Goal: Task Accomplishment & Management: Manage account settings

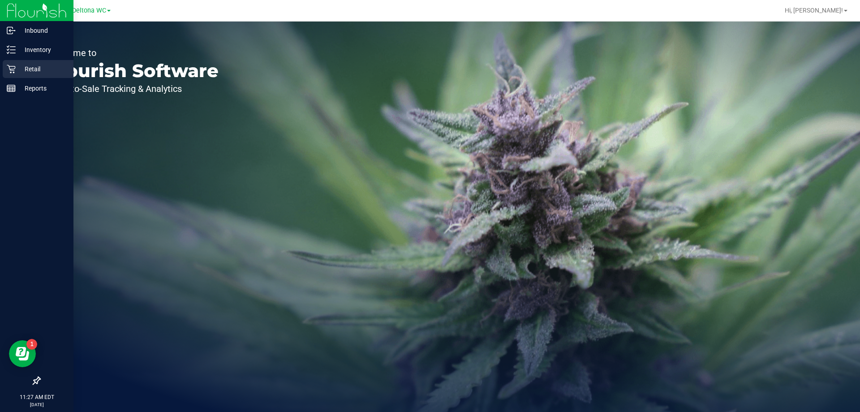
click at [12, 69] on icon at bounding box center [11, 69] width 9 height 9
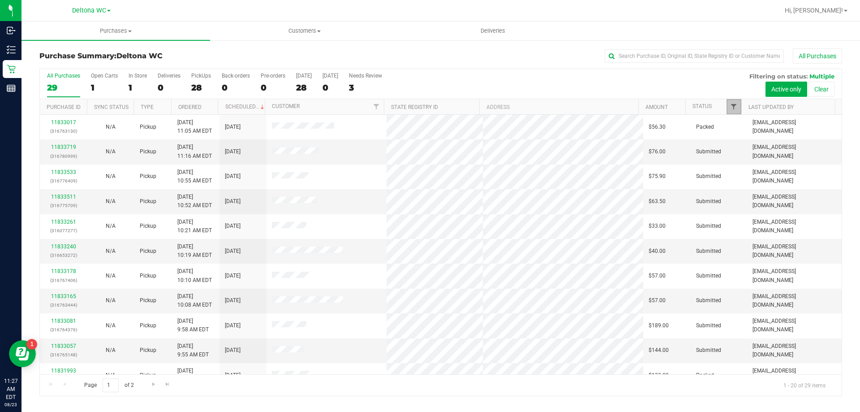
click at [734, 106] on span "Filter" at bounding box center [733, 106] width 7 height 7
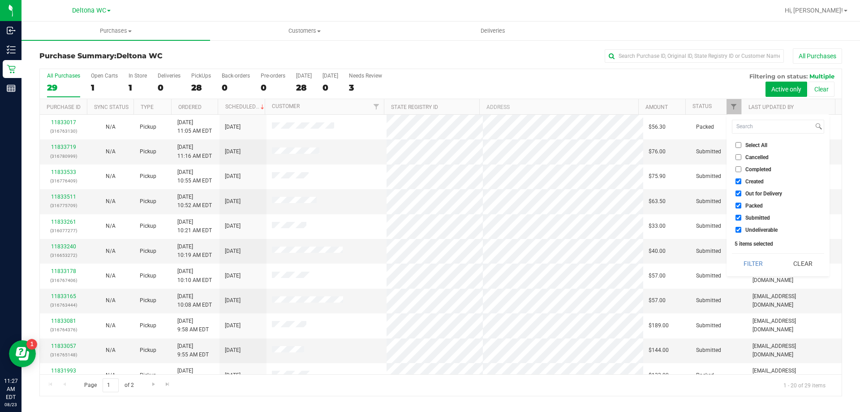
click at [743, 143] on label "Select All" at bounding box center [752, 145] width 32 height 6
click at [741, 143] on input "Select All" at bounding box center [739, 145] width 6 height 6
checkbox input "true"
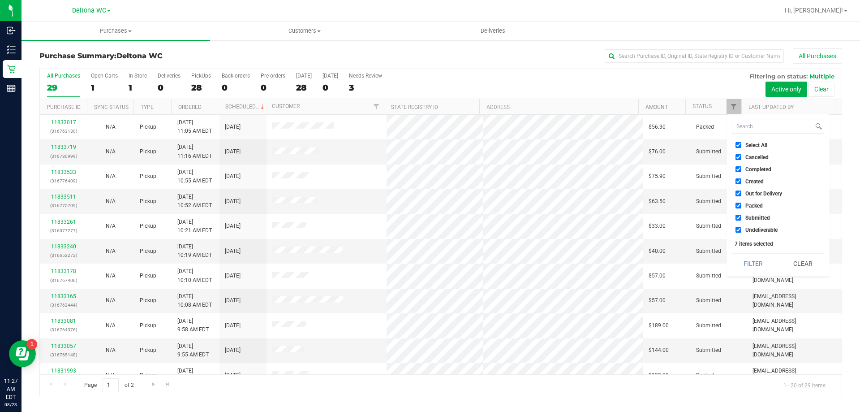
click at [743, 143] on label "Select All" at bounding box center [752, 145] width 32 height 6
click at [741, 143] on input "Select All" at bounding box center [739, 145] width 6 height 6
checkbox input "false"
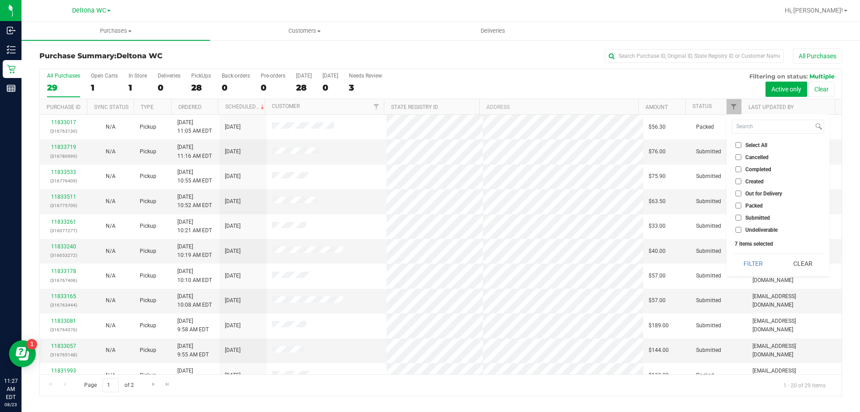
checkbox input "false"
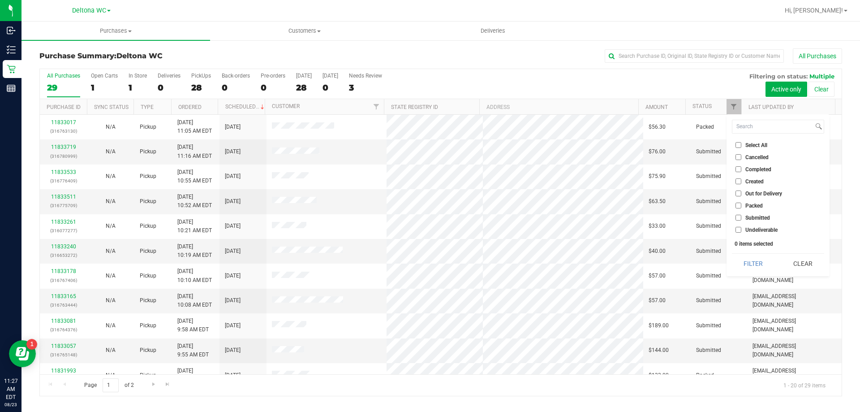
click at [744, 215] on label "Submitted" at bounding box center [753, 218] width 34 height 6
click at [741, 215] on input "Submitted" at bounding box center [739, 218] width 6 height 6
checkbox input "true"
click at [756, 260] on button "Filter" at bounding box center [753, 264] width 43 height 20
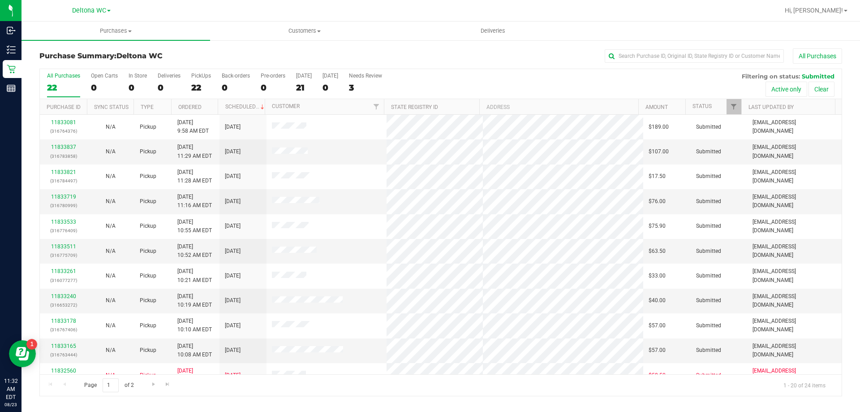
click at [206, 106] on th "Ordered" at bounding box center [194, 107] width 47 height 16
click at [460, 70] on div "All Purchases 22 Open Carts 0 In Store 0 Deliveries 0 PickUps 22 Back-orders 0 …" at bounding box center [441, 72] width 802 height 7
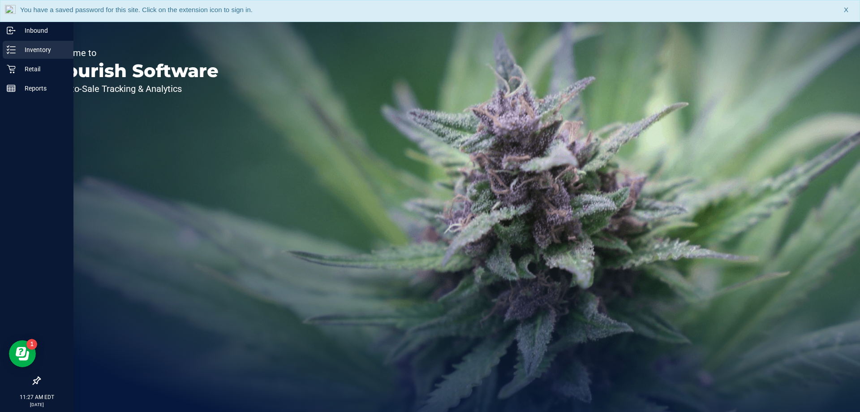
click at [16, 50] on p "Inventory" at bounding box center [43, 49] width 54 height 11
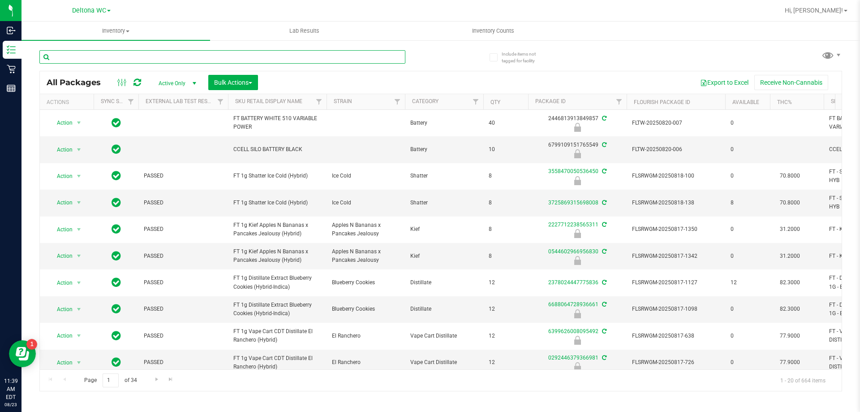
click at [140, 52] on input "text" at bounding box center [222, 56] width 366 height 13
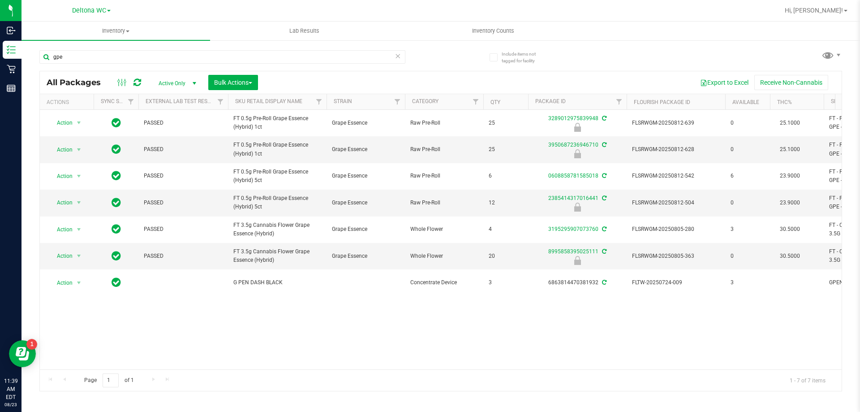
click at [254, 311] on div "Action Action Edit attributes Global inventory Locate package Package audit log…" at bounding box center [441, 239] width 802 height 259
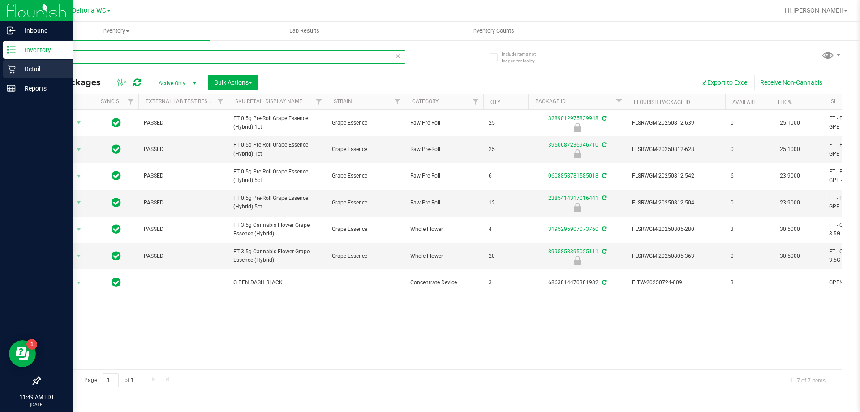
drag, startPoint x: 90, startPoint y: 54, endPoint x: 17, endPoint y: 60, distance: 73.3
click at [17, 59] on div "Inbound Inventory Retail Reports 11:49 AM EDT 08/23/2025 08/23 Deltona WC Hi, A…" at bounding box center [430, 206] width 860 height 412
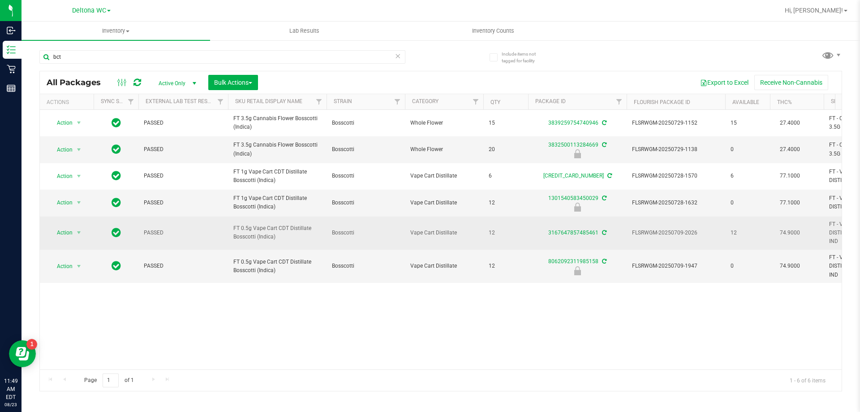
click at [267, 228] on span "FT 0.5g Vape Cart CDT Distillate Bosscotti (Indica)" at bounding box center [277, 232] width 88 height 17
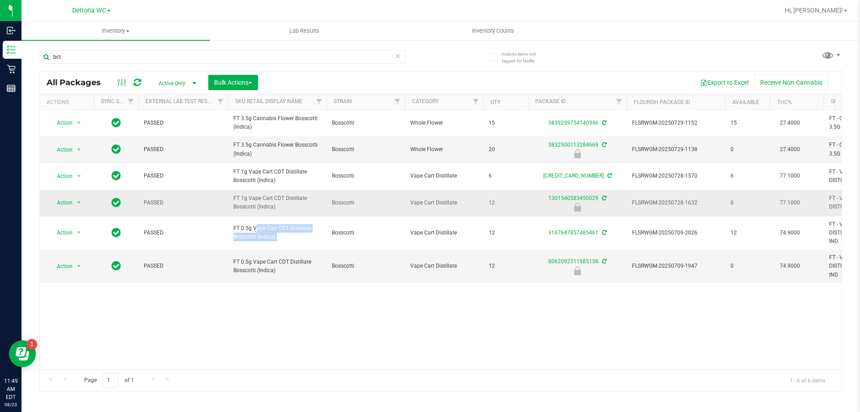
copy tr "FT 0.5g Vape Cart CDT Distillate Bosscotti (Indica)"
drag, startPoint x: 74, startPoint y: 54, endPoint x: 39, endPoint y: 54, distance: 34.9
click at [39, 54] on div "Include items not tagged for facility bct All Packages Active Only Active Only …" at bounding box center [441, 175] width 839 height 273
paste input "FT 0.5g Vape Cart CDT Distillate Bosscotti (Indica)"
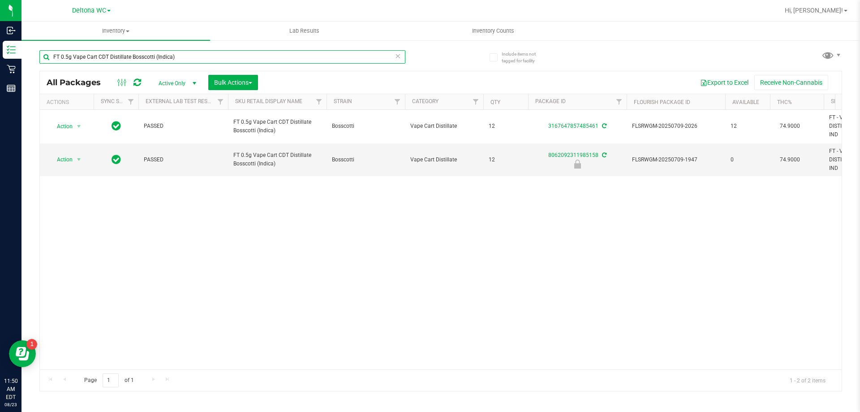
type input "FT 0.5g Vape Cart CDT Distillate Bosscotti (Indica)"
click at [65, 157] on span "Action" at bounding box center [61, 159] width 24 height 13
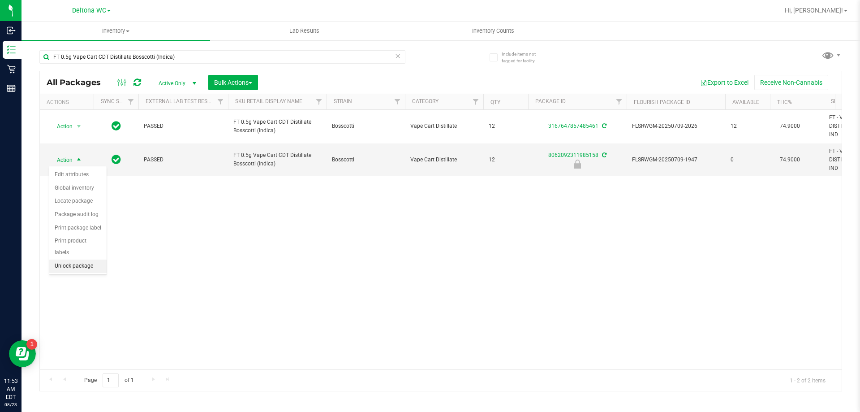
click at [65, 259] on li "Unlock package" at bounding box center [77, 265] width 57 height 13
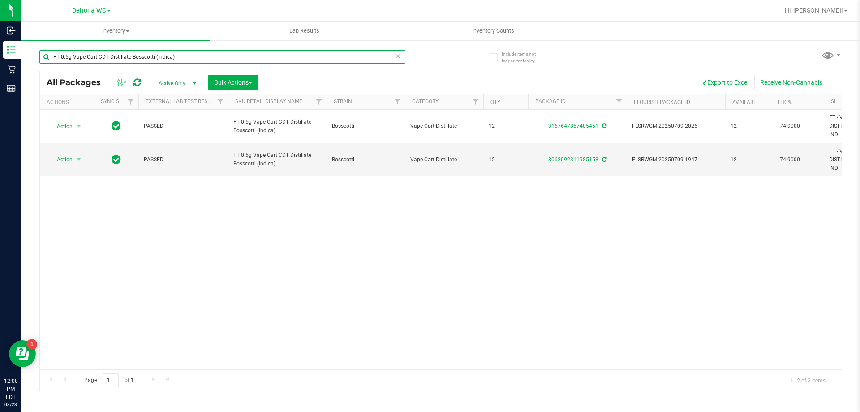
click at [216, 58] on input "FT 0.5g Vape Cart CDT Distillate Bosscotti (Indica)" at bounding box center [222, 56] width 366 height 13
type input "F"
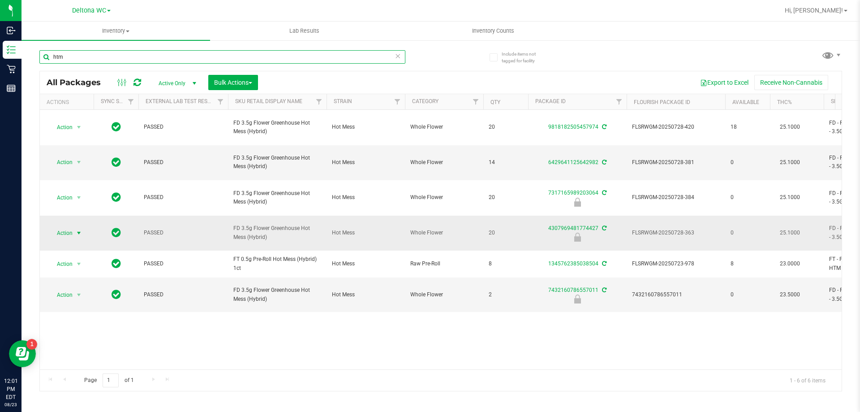
type input "htm"
click at [69, 227] on span "Action" at bounding box center [61, 233] width 24 height 13
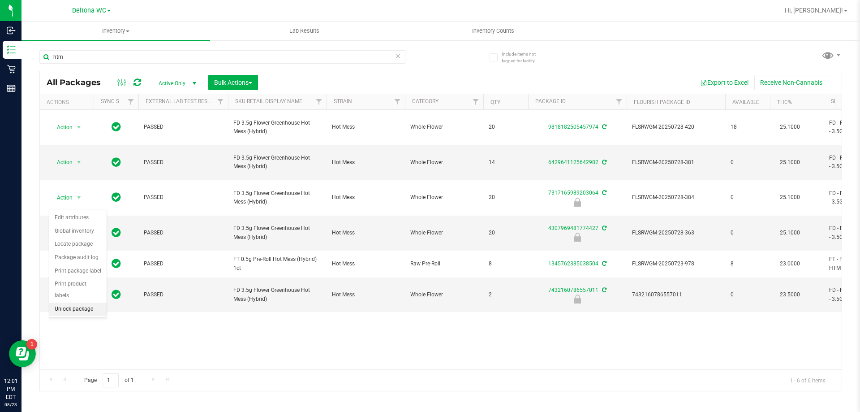
click at [85, 302] on li "Unlock package" at bounding box center [77, 308] width 57 height 13
click at [66, 227] on span "Action" at bounding box center [61, 233] width 24 height 13
click at [97, 271] on li "Lock package" at bounding box center [83, 270] width 69 height 13
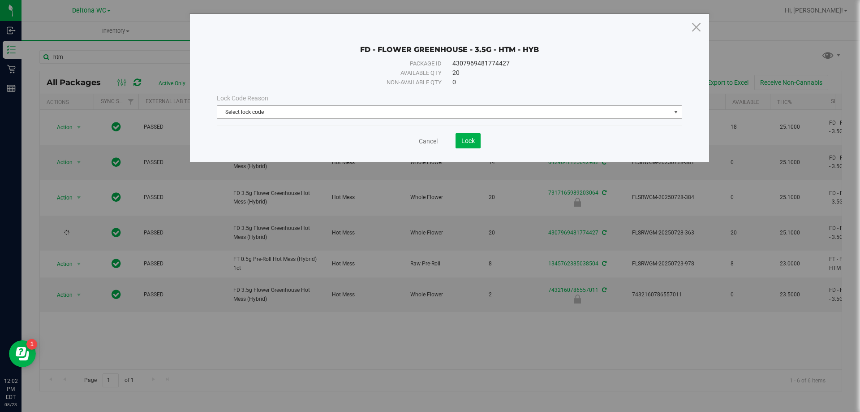
drag, startPoint x: 378, startPoint y: 113, endPoint x: 370, endPoint y: 118, distance: 8.7
click at [378, 113] on span "Select lock code" at bounding box center [443, 112] width 453 height 13
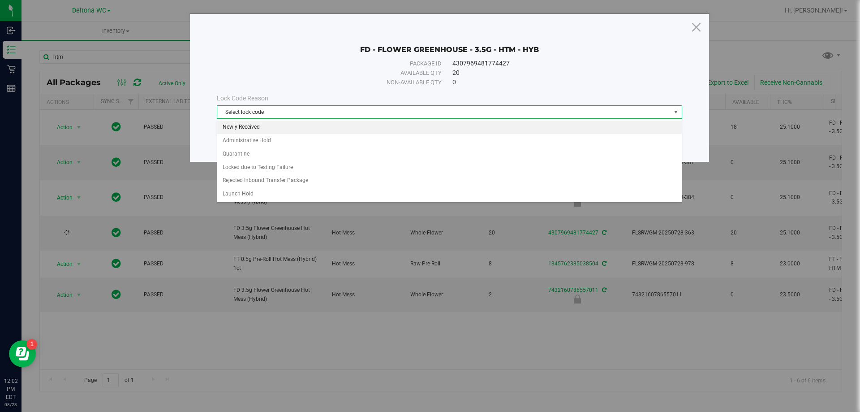
click at [280, 130] on li "Newly Received" at bounding box center [449, 127] width 465 height 13
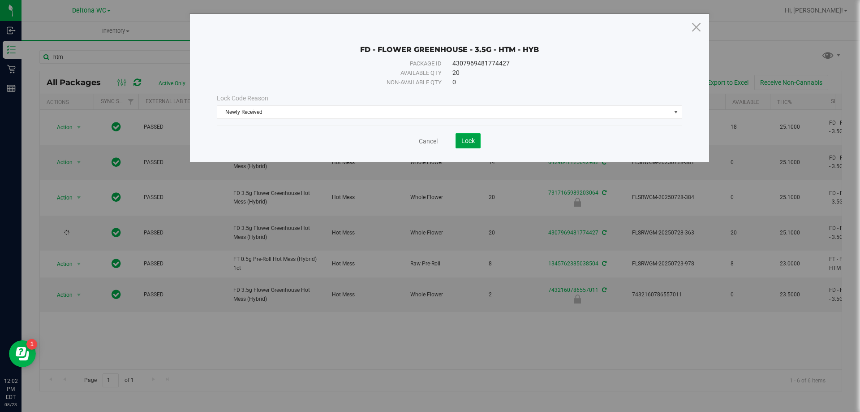
click at [469, 138] on span "Lock" at bounding box center [467, 140] width 13 height 7
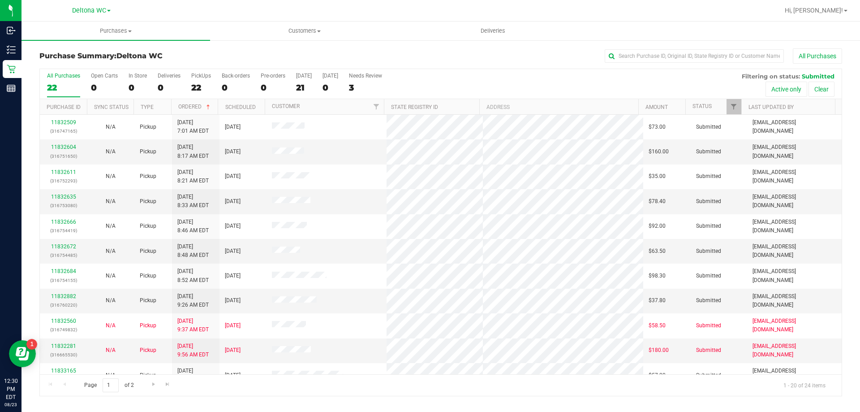
click at [417, 66] on div "Purchase Summary: Deltona WC All Purchases" at bounding box center [440, 58] width 803 height 20
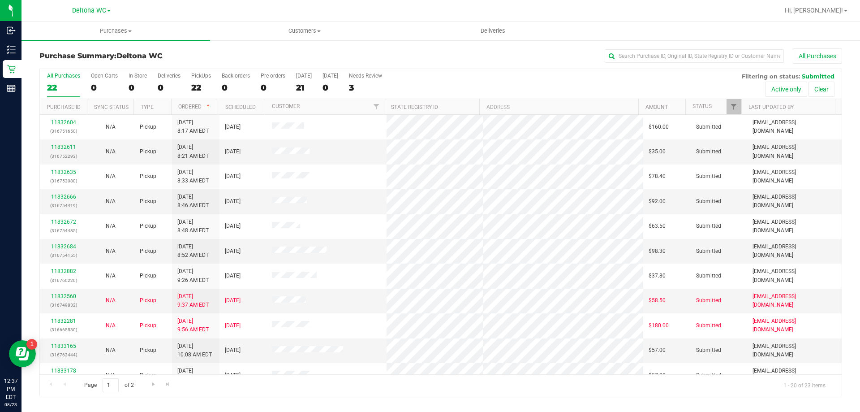
click at [414, 52] on div "All Purchases" at bounding box center [574, 55] width 535 height 15
click at [446, 59] on div "All Purchases" at bounding box center [574, 55] width 535 height 15
click at [485, 56] on div "All Purchases" at bounding box center [574, 55] width 535 height 15
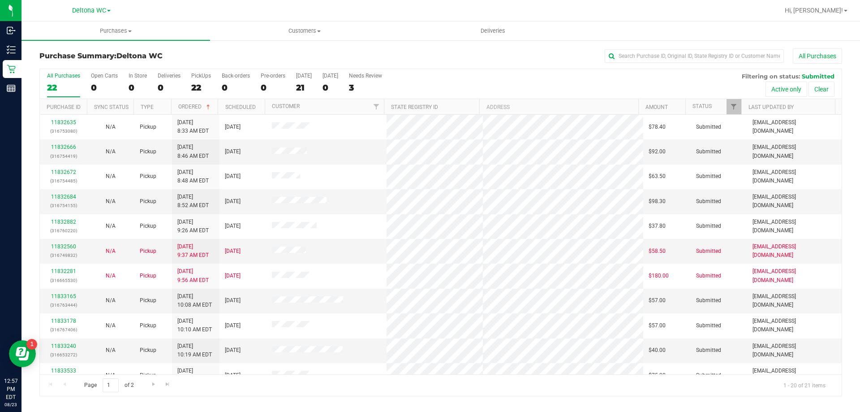
click at [472, 74] on div "All Purchases 22 Open Carts 0 In Store 0 Deliveries 0 PickUps 22 Back-orders 0 …" at bounding box center [441, 72] width 802 height 7
click at [437, 69] on div "All Purchases 22 Open Carts 0 In Store 0 Deliveries 0 PickUps 22 Back-orders 0 …" at bounding box center [441, 72] width 802 height 7
click at [405, 44] on div "Purchase Summary: Deltona WC All Purchases All Purchases 22 Open Carts 0 In Sto…" at bounding box center [441, 222] width 839 height 366
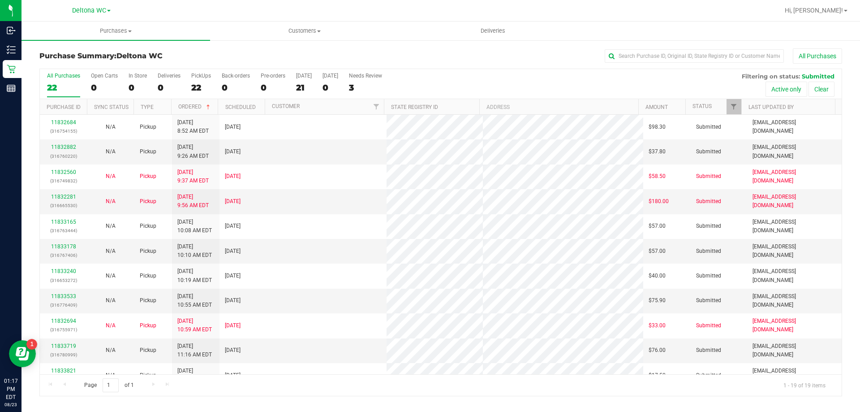
click at [439, 60] on div "All Purchases" at bounding box center [574, 55] width 535 height 15
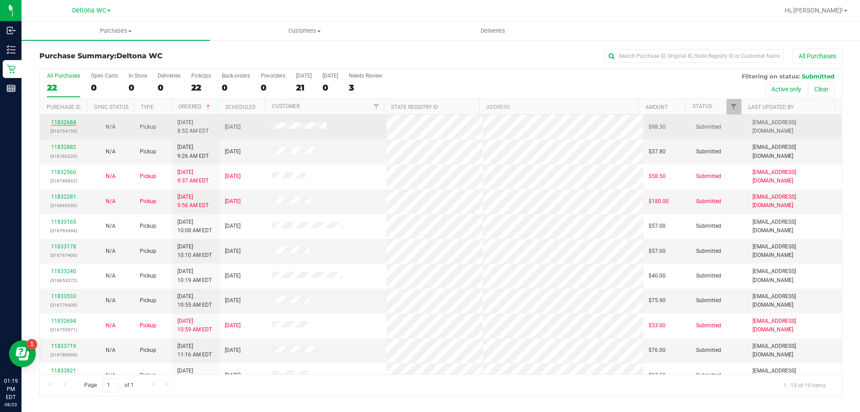
click at [71, 123] on link "11832684" at bounding box center [63, 122] width 25 height 6
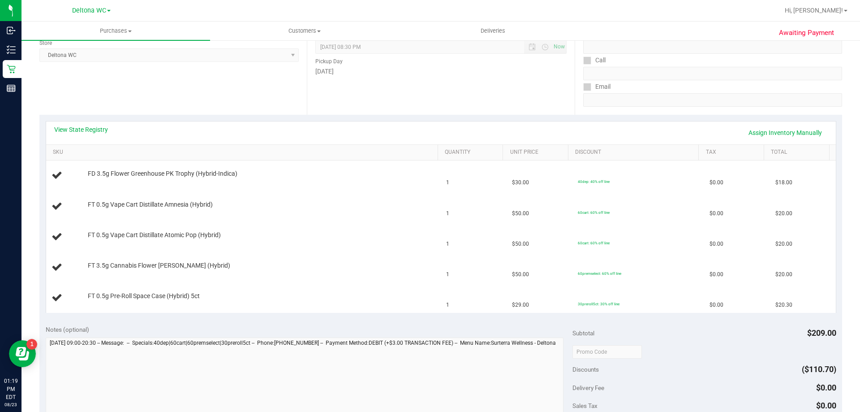
scroll to position [179, 0]
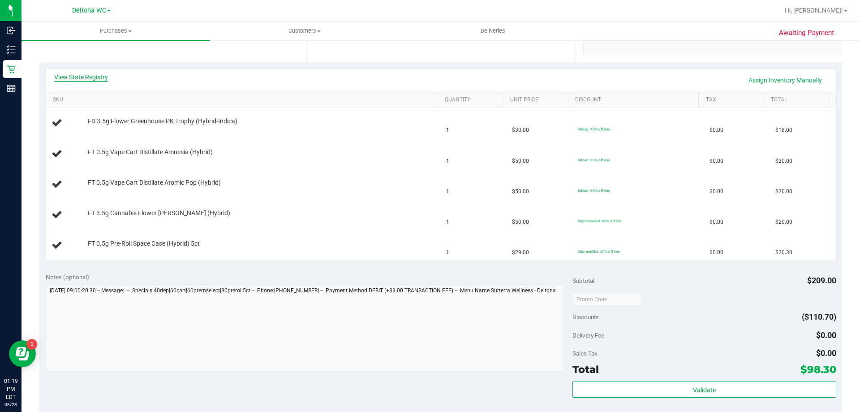
click at [95, 77] on link "View State Registry" at bounding box center [81, 77] width 54 height 9
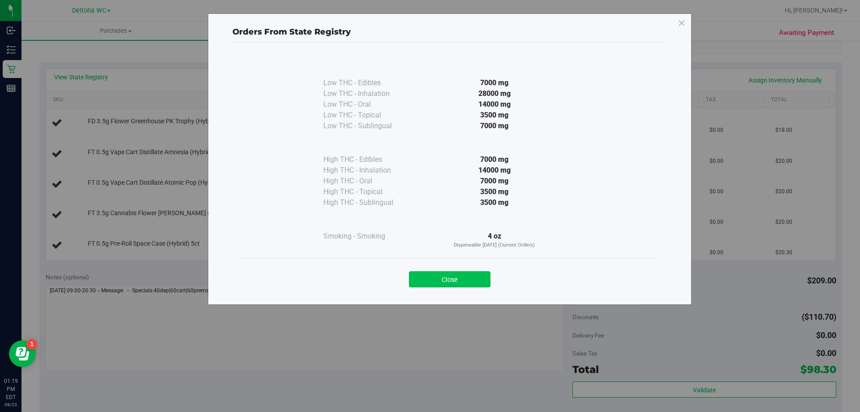
click at [474, 282] on button "Close" at bounding box center [450, 279] width 82 height 16
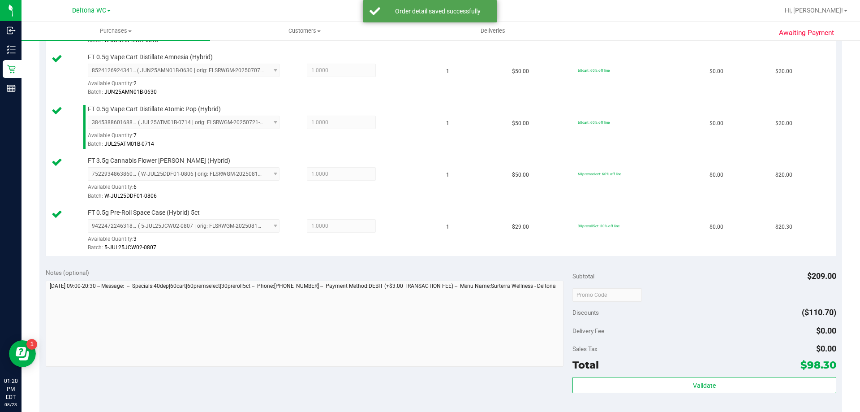
scroll to position [403, 0]
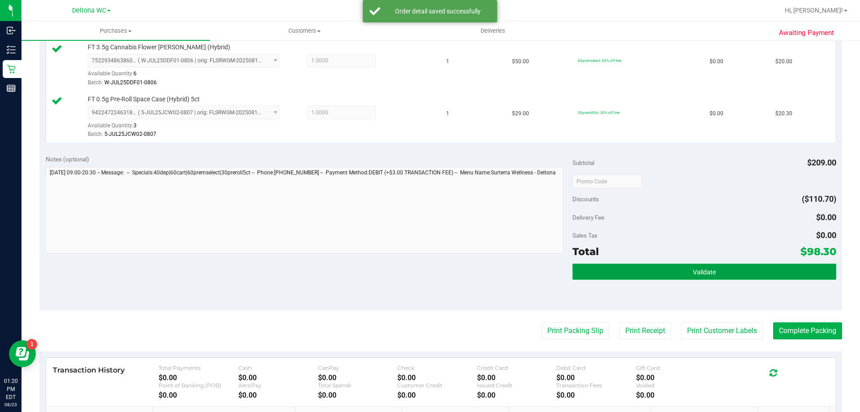
click at [698, 272] on span "Validate" at bounding box center [704, 271] width 23 height 7
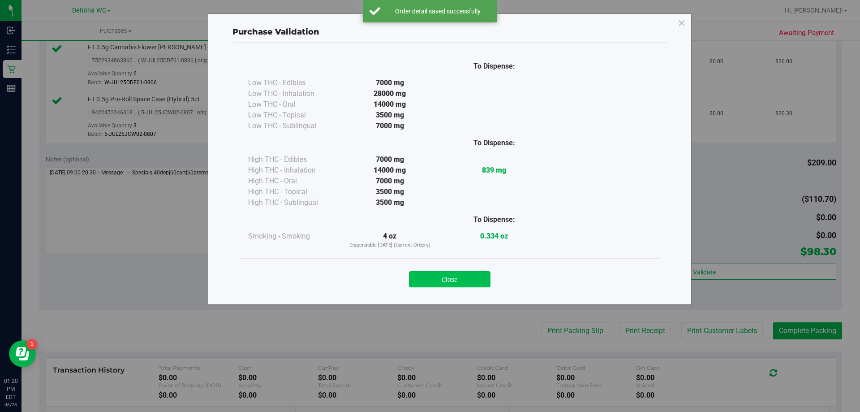
click at [459, 273] on button "Close" at bounding box center [450, 279] width 82 height 16
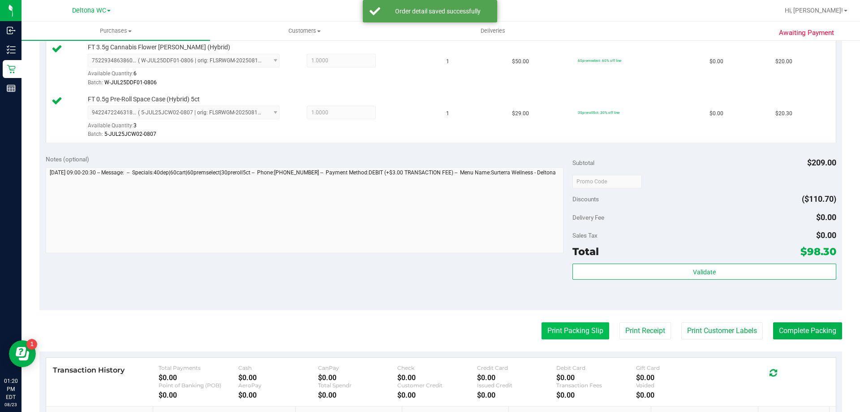
click at [584, 332] on button "Print Packing Slip" at bounding box center [576, 330] width 68 height 17
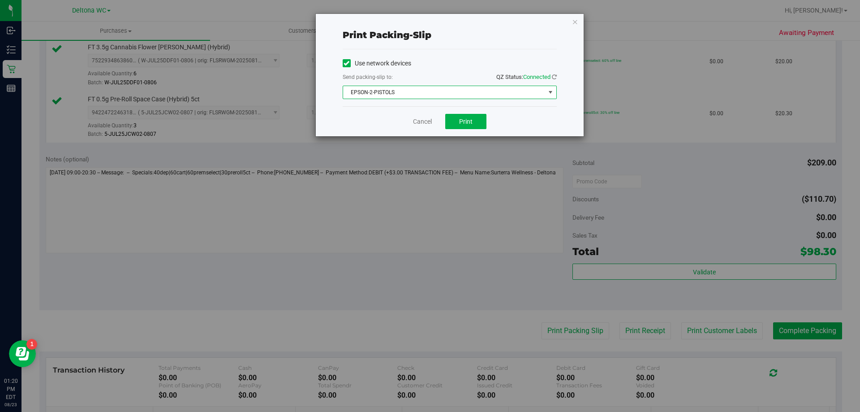
click at [446, 95] on span "EPSON-2-PISTOLS" at bounding box center [444, 92] width 202 height 13
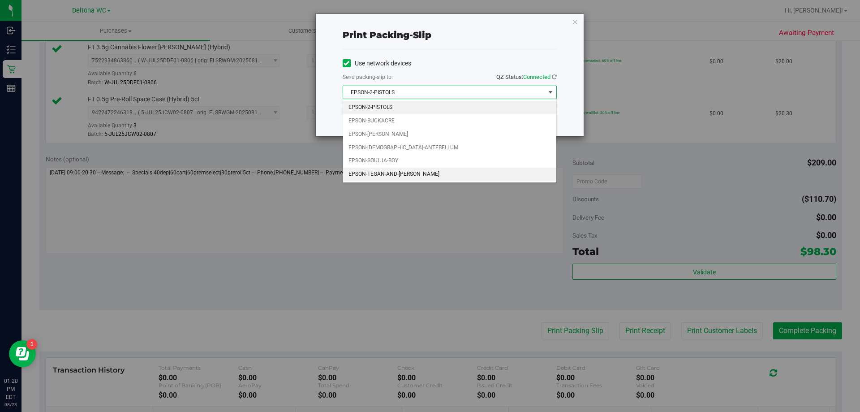
drag, startPoint x: 425, startPoint y: 174, endPoint x: 464, endPoint y: 131, distance: 58.7
click at [424, 174] on li "EPSON-TEGAN-AND-[PERSON_NAME]" at bounding box center [449, 174] width 213 height 13
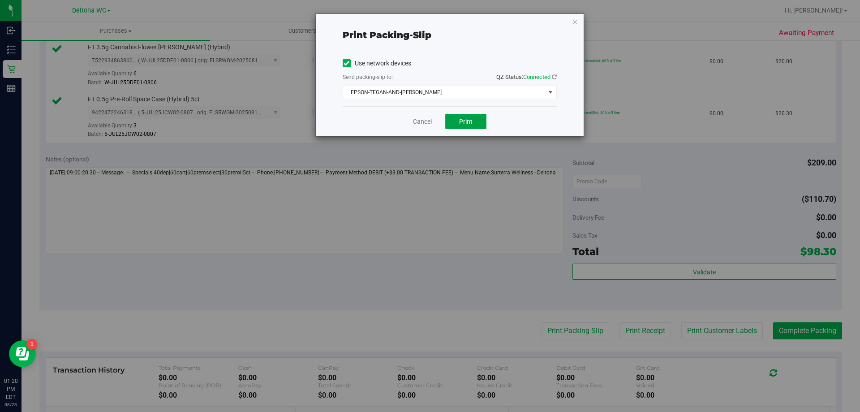
click at [473, 117] on button "Print" at bounding box center [465, 121] width 41 height 15
click at [423, 121] on link "Cancel" at bounding box center [422, 121] width 19 height 9
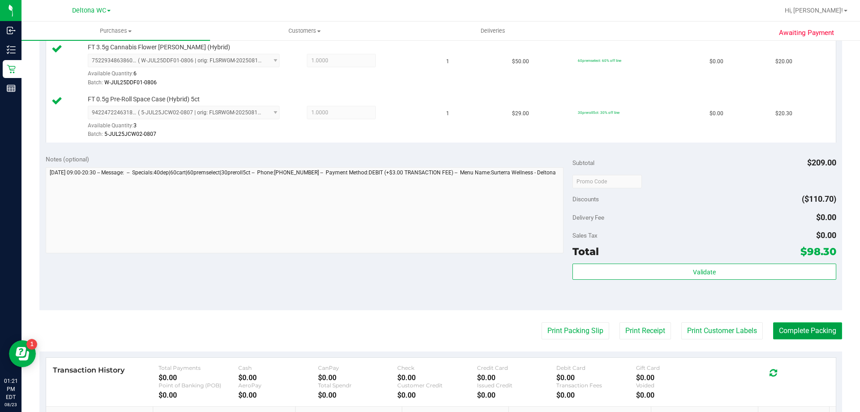
click at [822, 331] on button "Complete Packing" at bounding box center [807, 330] width 69 height 17
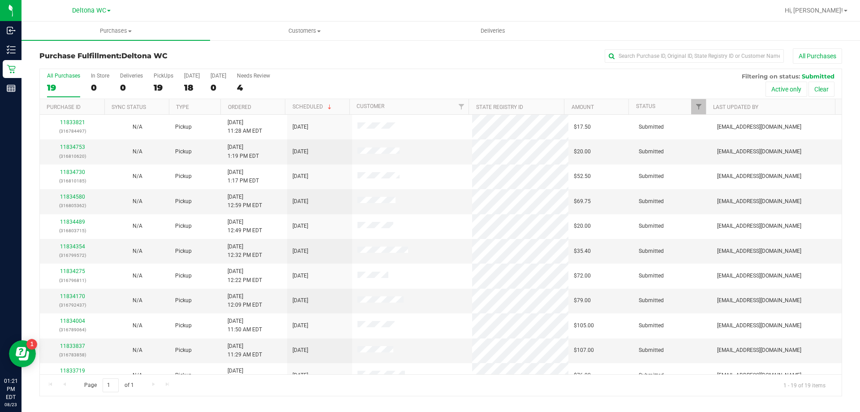
click at [264, 104] on th "Ordered" at bounding box center [252, 107] width 65 height 16
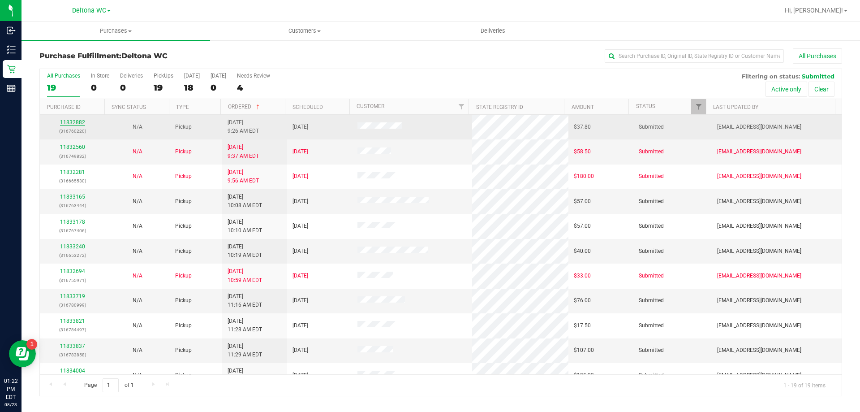
click at [73, 124] on link "11832882" at bounding box center [72, 122] width 25 height 6
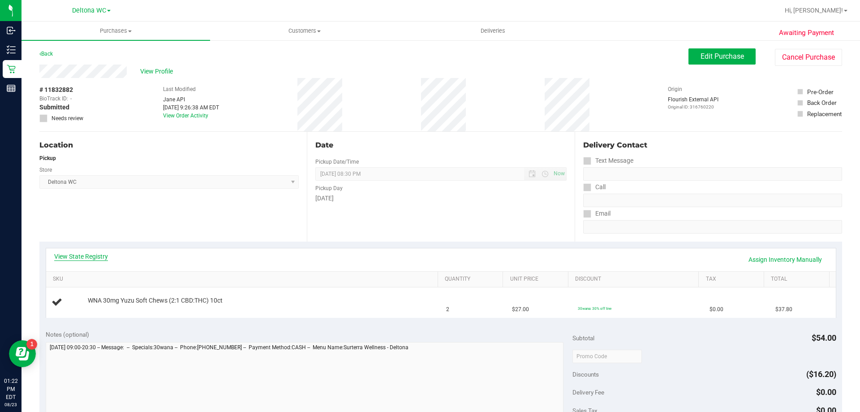
click at [88, 255] on link "View State Registry" at bounding box center [81, 256] width 54 height 9
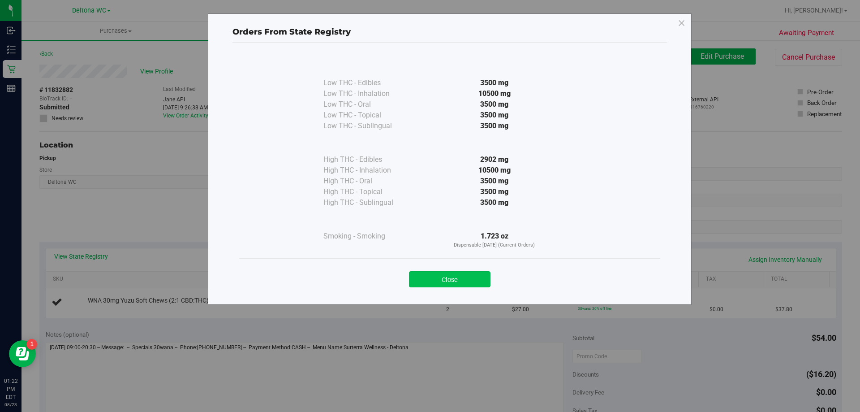
click at [440, 280] on button "Close" at bounding box center [450, 279] width 82 height 16
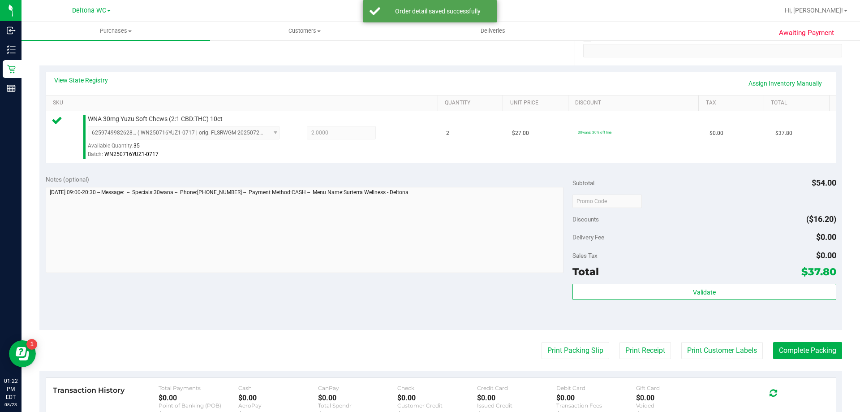
scroll to position [314, 0]
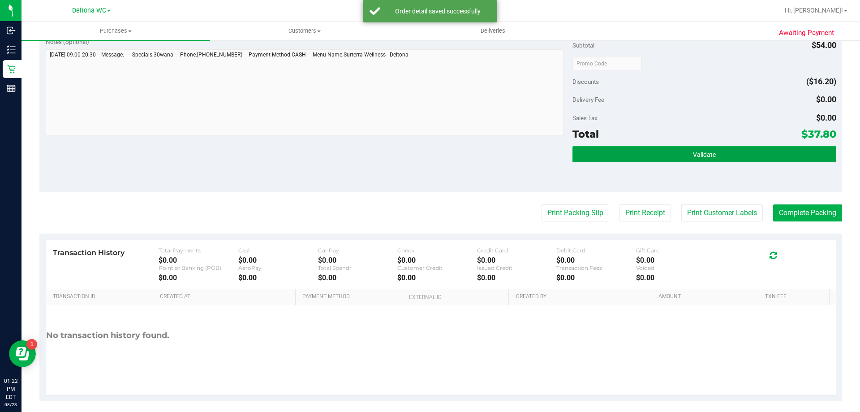
click at [653, 159] on button "Validate" at bounding box center [704, 154] width 263 height 16
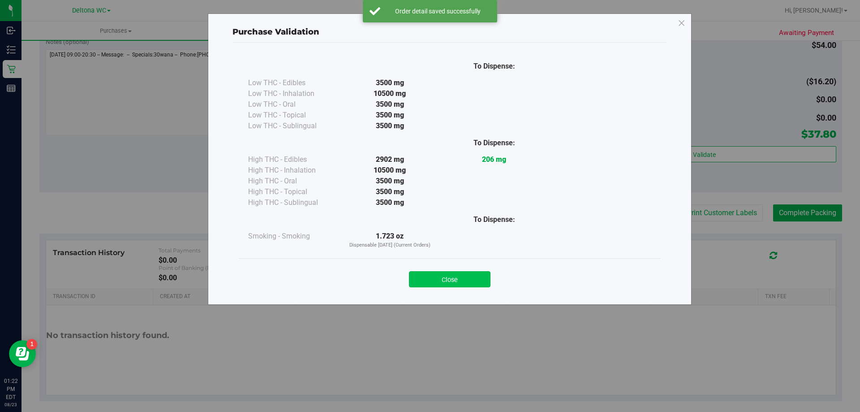
click at [466, 277] on button "Close" at bounding box center [450, 279] width 82 height 16
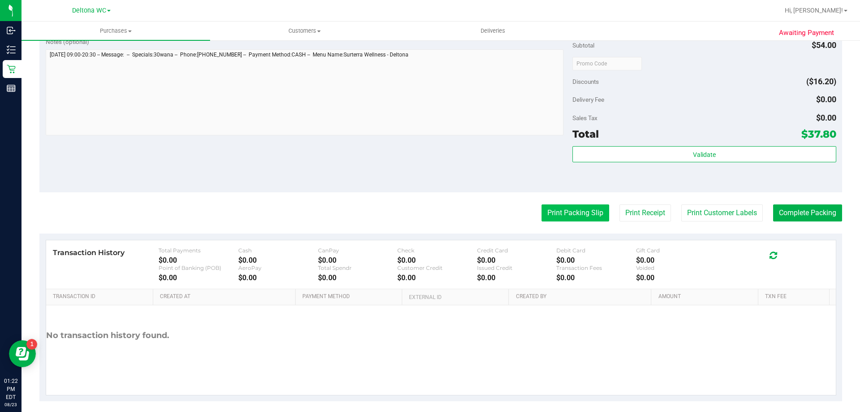
click at [557, 218] on button "Print Packing Slip" at bounding box center [576, 212] width 68 height 17
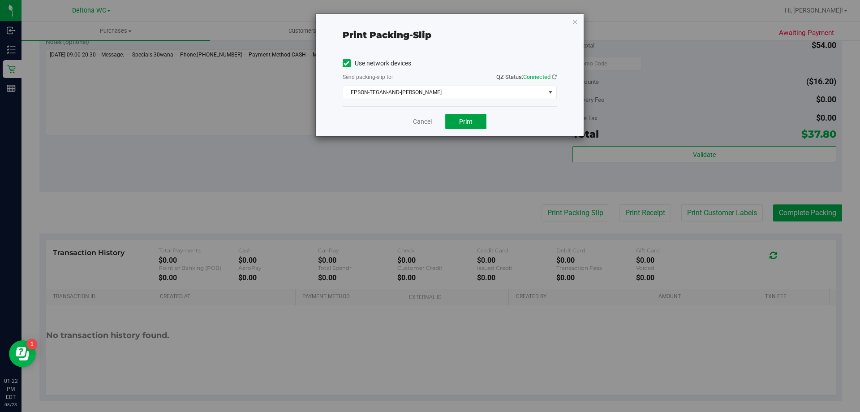
click at [475, 121] on button "Print" at bounding box center [465, 121] width 41 height 15
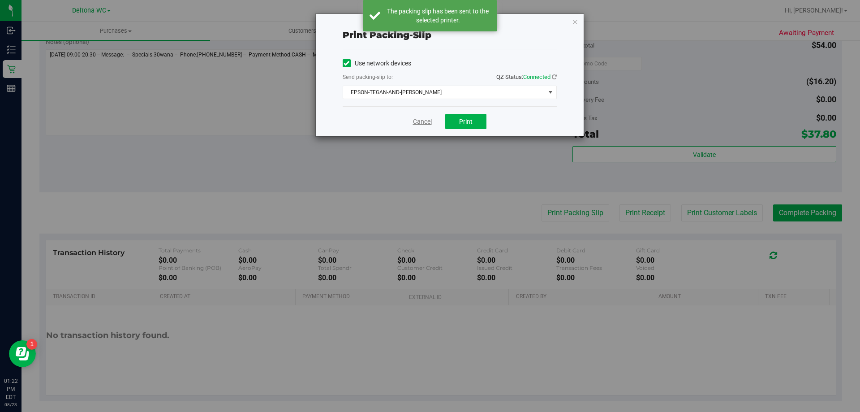
click at [422, 125] on link "Cancel" at bounding box center [422, 121] width 19 height 9
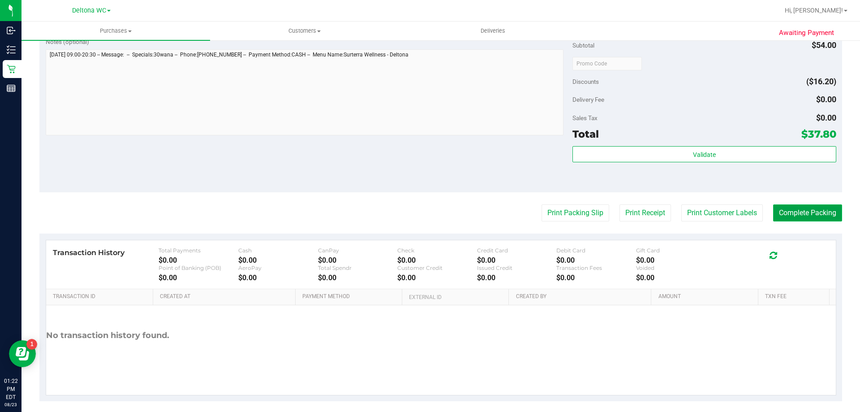
click at [788, 219] on button "Complete Packing" at bounding box center [807, 212] width 69 height 17
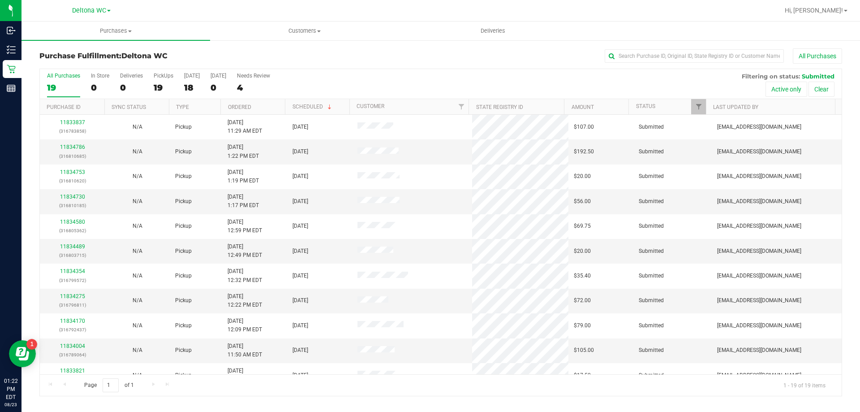
click at [254, 107] on th "Ordered" at bounding box center [252, 107] width 65 height 16
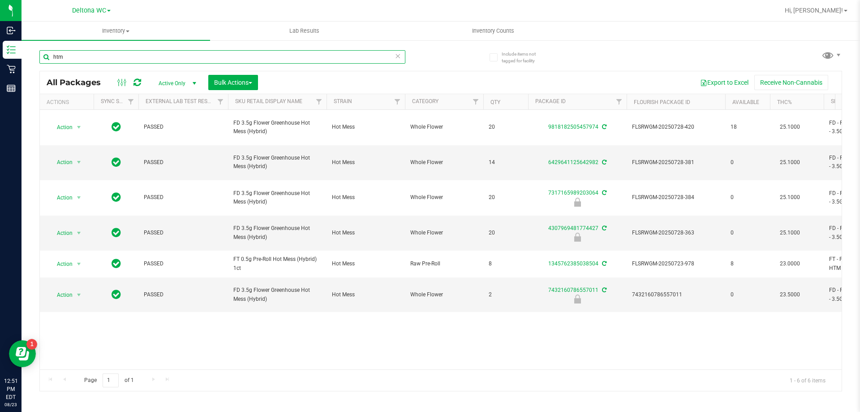
drag, startPoint x: 105, startPoint y: 56, endPoint x: 40, endPoint y: 71, distance: 67.1
click at [40, 71] on div "htm All Packages Active Only Active Only Lab Samples Locked All External Intern…" at bounding box center [440, 216] width 803 height 349
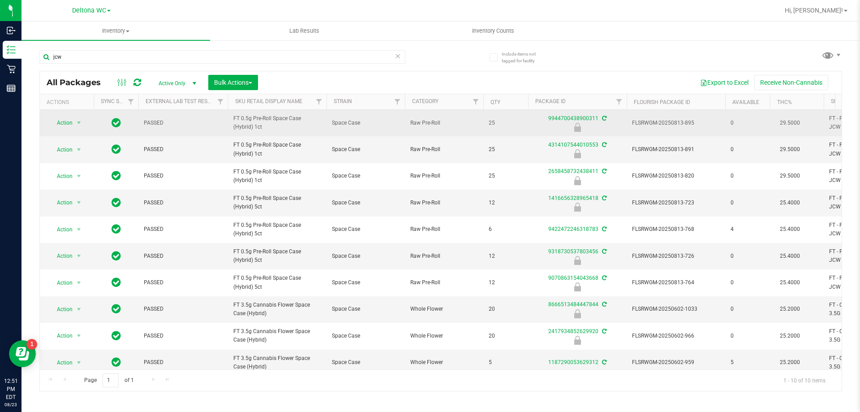
click at [247, 126] on span "FT 0.5g Pre-Roll Space Case (Hybrid) 1ct" at bounding box center [277, 122] width 88 height 17
click at [247, 125] on span "FT 0.5g Pre-Roll Space Case (Hybrid) 1ct" at bounding box center [277, 122] width 88 height 17
copy tr "FT 0.5g Pre-Roll Space Case (Hybrid) 1ct"
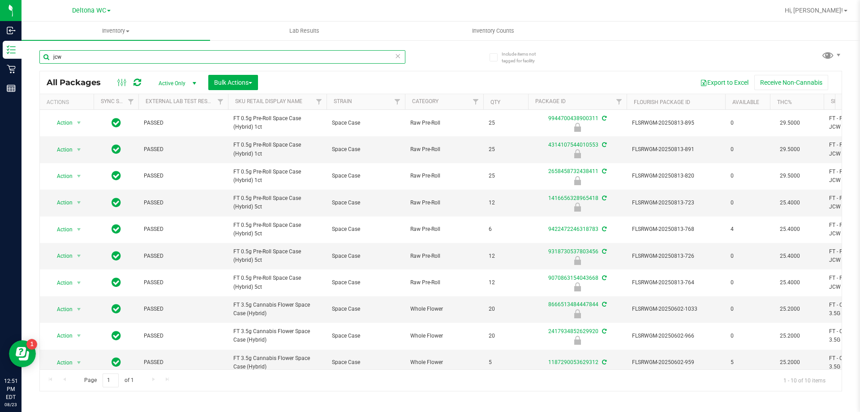
click at [74, 56] on input "jcw" at bounding box center [222, 56] width 366 height 13
click at [74, 55] on input "jcw" at bounding box center [222, 56] width 366 height 13
click at [74, 56] on input "jcw" at bounding box center [222, 56] width 366 height 13
paste input "FT 0.5g Pre-Roll Space Case (Hybrid) 1ct"
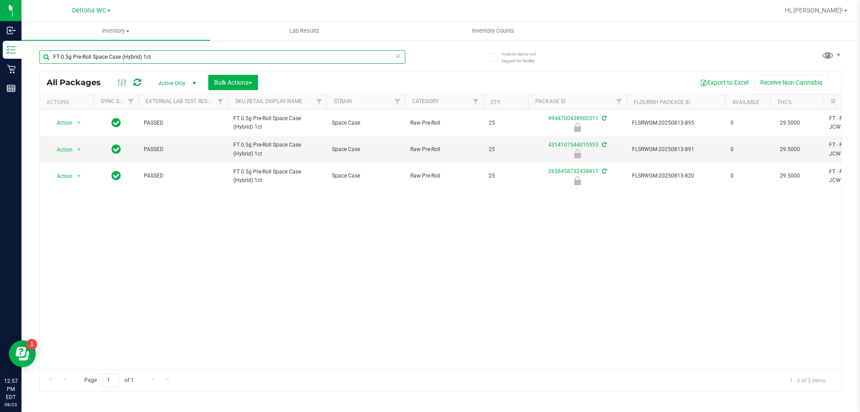
drag, startPoint x: 166, startPoint y: 60, endPoint x: 34, endPoint y: 87, distance: 135.0
click at [34, 87] on div "Include items not tagged for facility FT 0.5g Pre-Roll Space Case (Hybrid) 1ct …" at bounding box center [441, 175] width 839 height 273
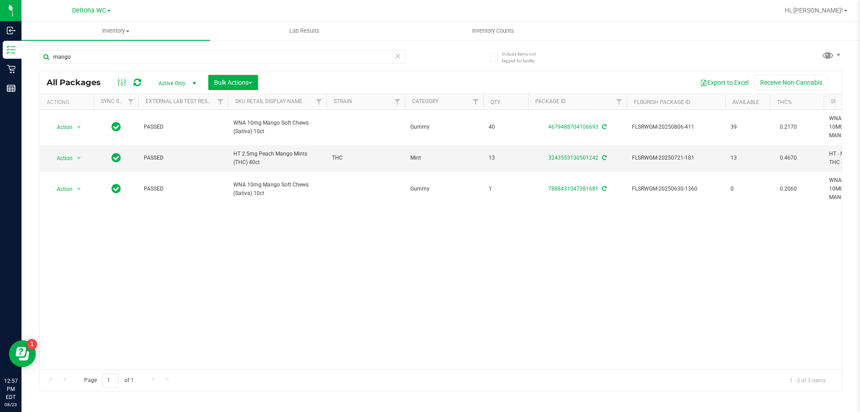
click at [328, 276] on div "Action Action Create package Edit attributes Global inventory Locate package Lo…" at bounding box center [441, 239] width 802 height 259
click at [108, 58] on input "mango" at bounding box center [222, 56] width 366 height 13
type input "m"
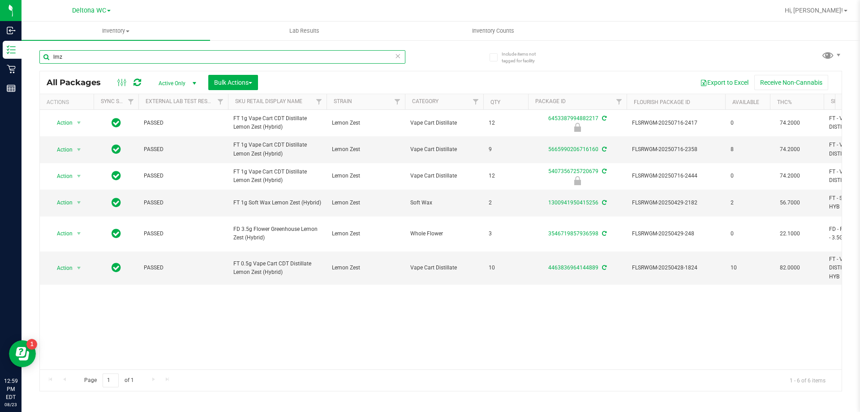
type input "lmz"
